Goal: Navigation & Orientation: Find specific page/section

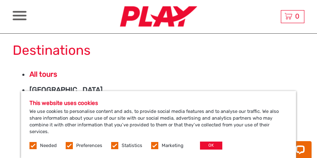
click at [71, 149] on div "Needed Preferences Statistics Marketing OK" at bounding box center [126, 145] width 195 height 8
click at [69, 144] on label at bounding box center [69, 145] width 7 height 7
click at [0, 0] on input "checkbox" at bounding box center [0, 0] width 0 height 0
click at [116, 144] on label at bounding box center [114, 145] width 7 height 7
click at [0, 0] on input "checkbox" at bounding box center [0, 0] width 0 height 0
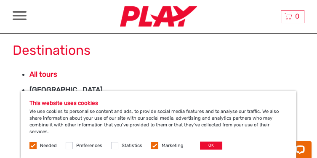
click at [153, 145] on label at bounding box center [154, 145] width 7 height 7
click at [0, 0] on input "checkbox" at bounding box center [0, 0] width 0 height 0
click at [205, 145] on button "OK" at bounding box center [211, 145] width 22 height 8
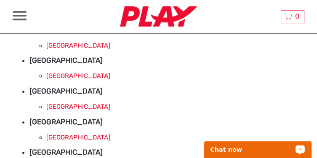
scroll to position [572, 0]
click at [68, 79] on link "Marrakech" at bounding box center [78, 76] width 64 height 8
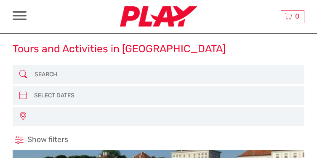
select select
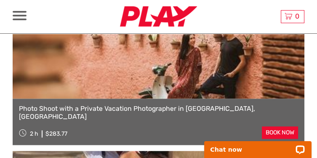
scroll to position [1597, 0]
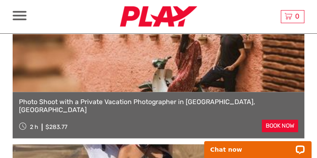
click at [23, 18] on div at bounding box center [20, 15] width 14 height 9
